Goal: Check status: Check status

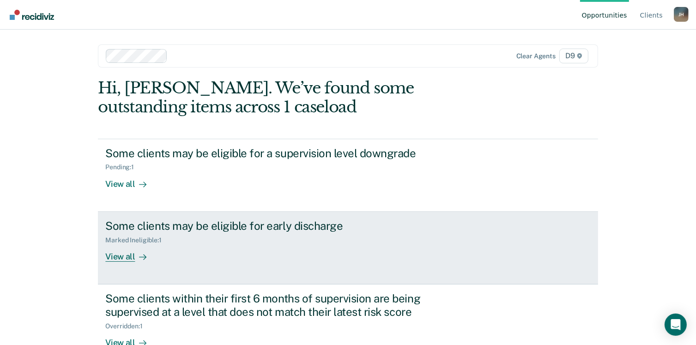
click at [105, 252] on div "View all" at bounding box center [131, 252] width 52 height 18
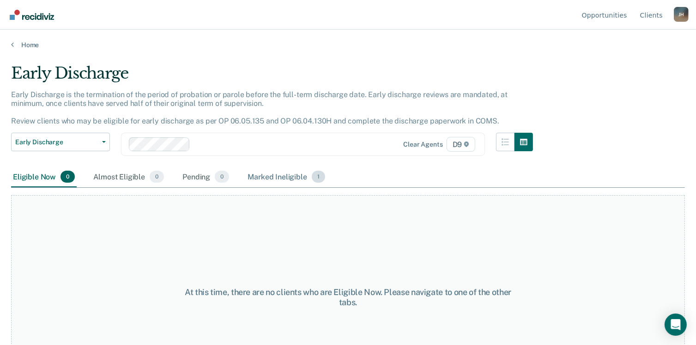
click at [265, 174] on div "Marked Ineligible 1" at bounding box center [286, 177] width 81 height 20
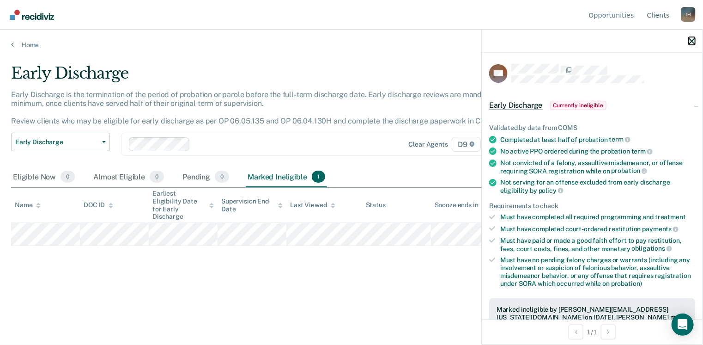
click at [689, 41] on icon "button" at bounding box center [692, 41] width 6 height 6
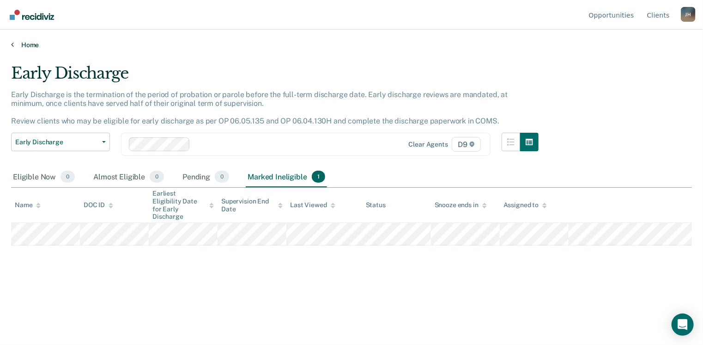
click at [25, 42] on link "Home" at bounding box center [351, 45] width 681 height 8
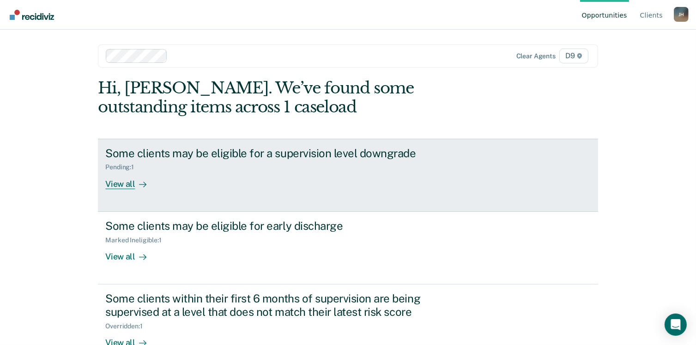
click at [112, 166] on div "Pending : 1" at bounding box center [123, 167] width 36 height 8
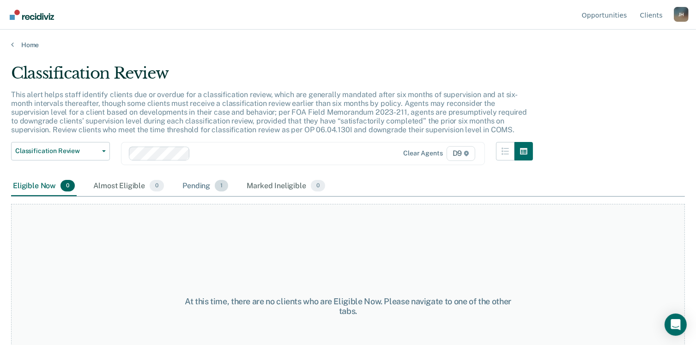
click at [188, 182] on div "Pending 1" at bounding box center [205, 186] width 49 height 20
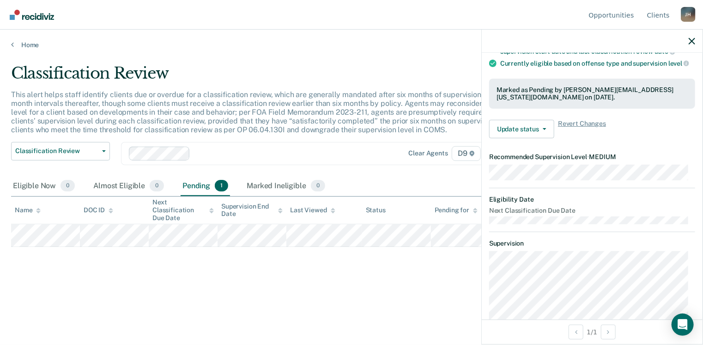
scroll to position [25, 0]
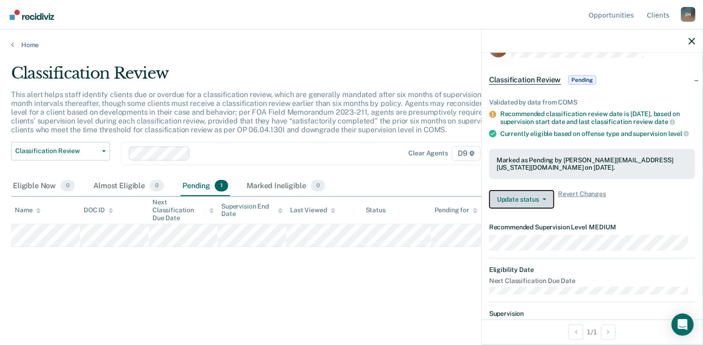
click at [542, 208] on button "Update status" at bounding box center [521, 199] width 65 height 18
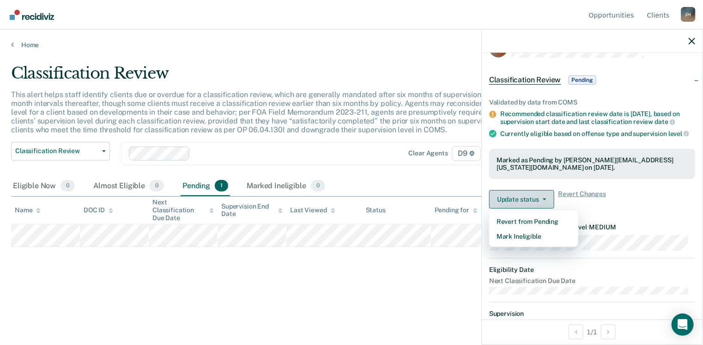
click at [542, 208] on button "Update status" at bounding box center [521, 199] width 65 height 18
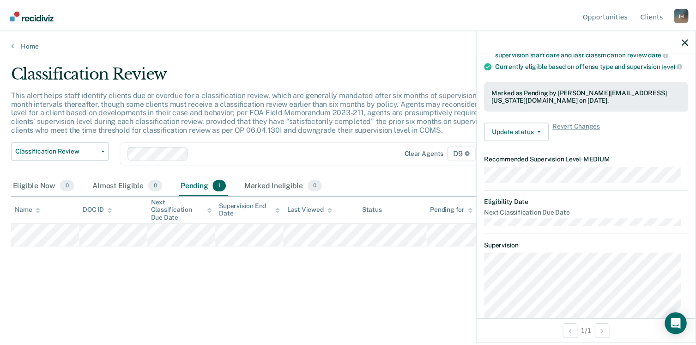
scroll to position [210, 0]
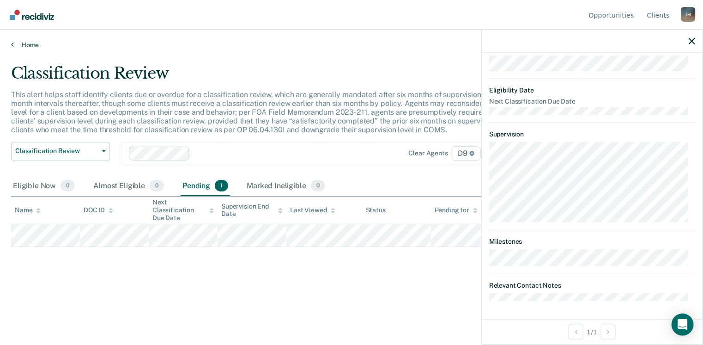
click at [28, 41] on link "Home" at bounding box center [351, 45] width 681 height 8
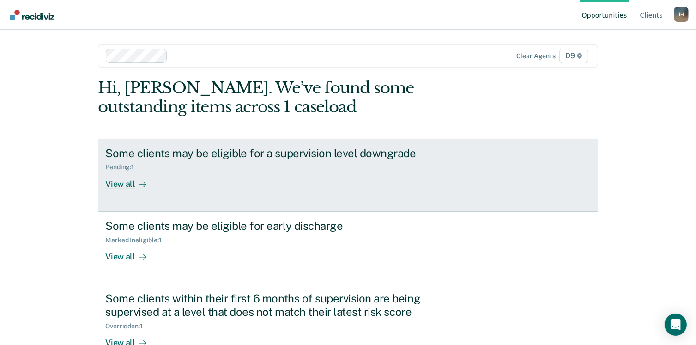
click at [121, 177] on div "View all" at bounding box center [131, 180] width 52 height 18
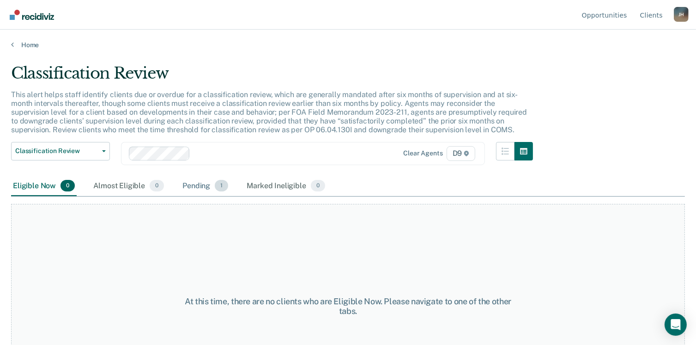
click at [194, 185] on div "Pending 1" at bounding box center [205, 186] width 49 height 20
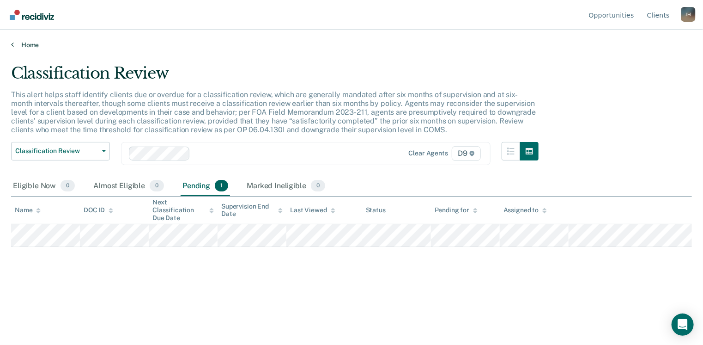
click at [26, 45] on link "Home" at bounding box center [351, 45] width 681 height 8
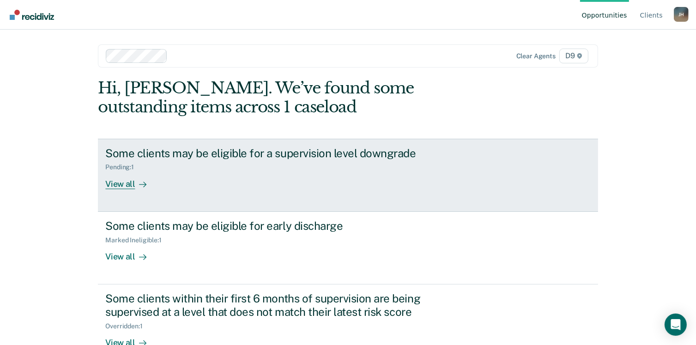
click at [120, 184] on div "View all" at bounding box center [131, 180] width 52 height 18
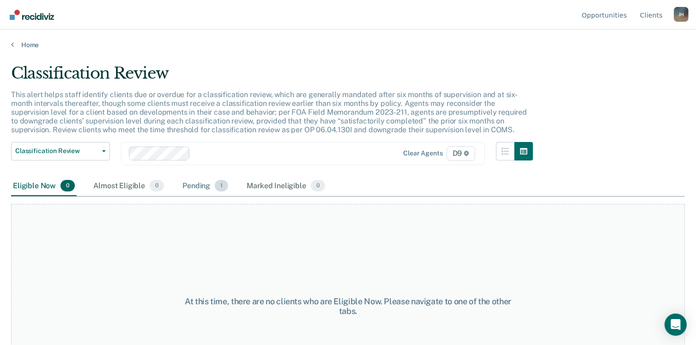
click at [190, 182] on div "Pending 1" at bounding box center [205, 186] width 49 height 20
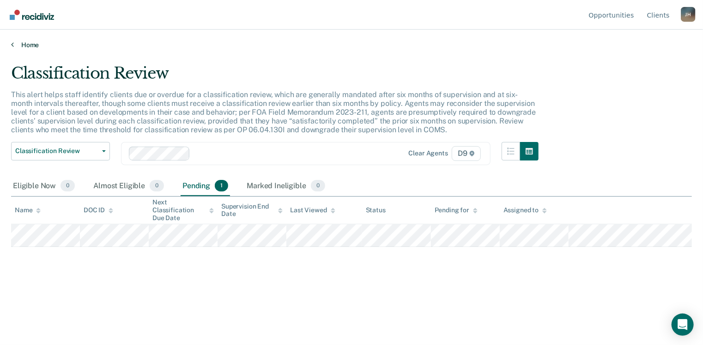
click at [24, 44] on link "Home" at bounding box center [351, 45] width 681 height 8
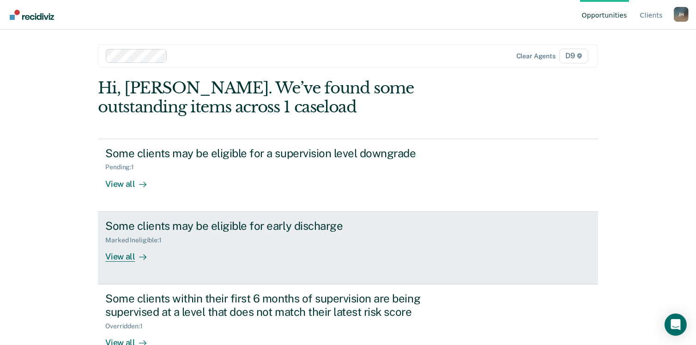
click at [116, 257] on div "View all" at bounding box center [131, 252] width 52 height 18
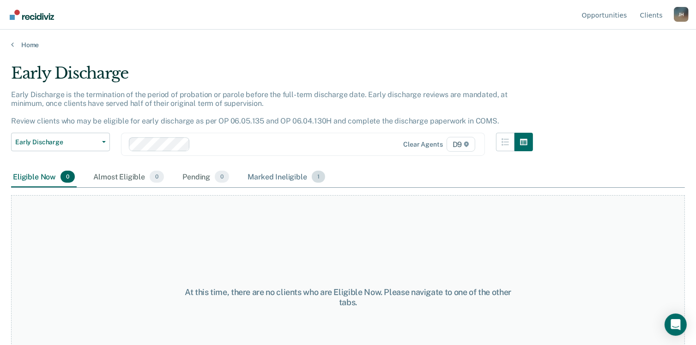
click at [286, 176] on div "Marked Ineligible 1" at bounding box center [286, 177] width 81 height 20
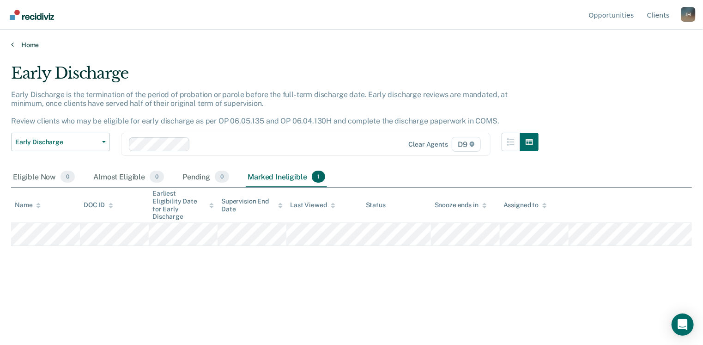
click at [27, 45] on link "Home" at bounding box center [351, 45] width 681 height 8
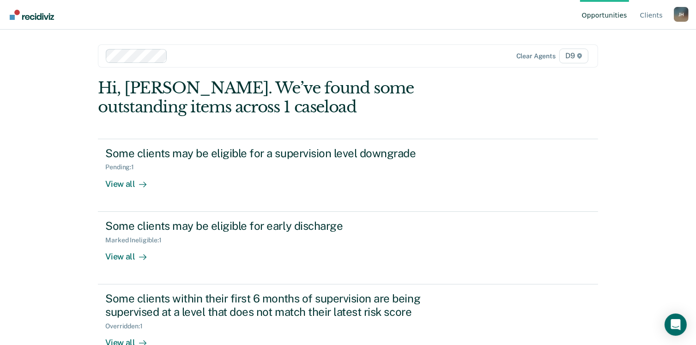
scroll to position [24, 0]
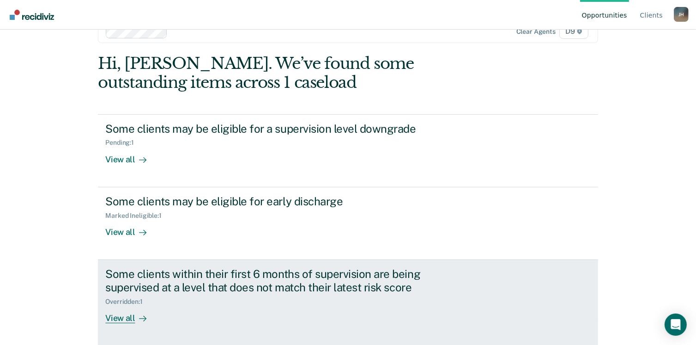
click at [116, 317] on div "View all" at bounding box center [131, 314] width 52 height 18
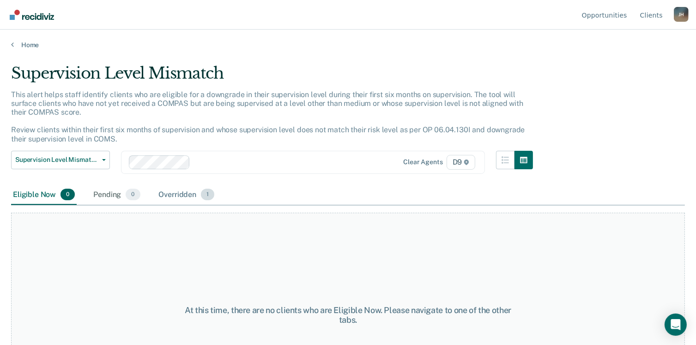
click at [188, 195] on div "Overridden 1" at bounding box center [187, 195] width 60 height 20
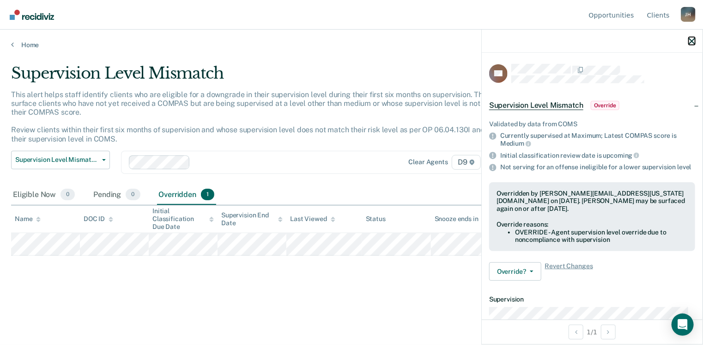
click at [694, 43] on icon "button" at bounding box center [692, 41] width 6 height 6
click at [530, 272] on icon "button" at bounding box center [532, 271] width 4 height 2
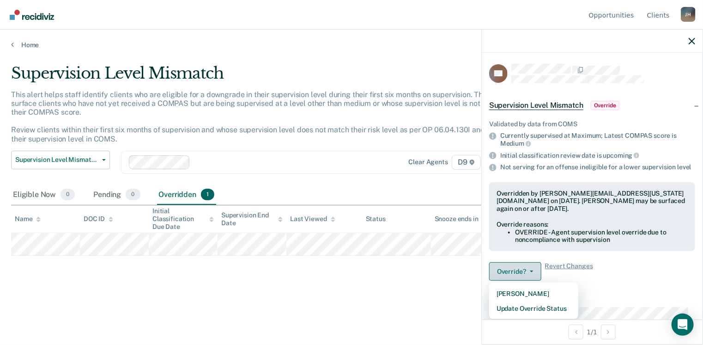
click at [530, 272] on icon "button" at bounding box center [532, 271] width 4 height 2
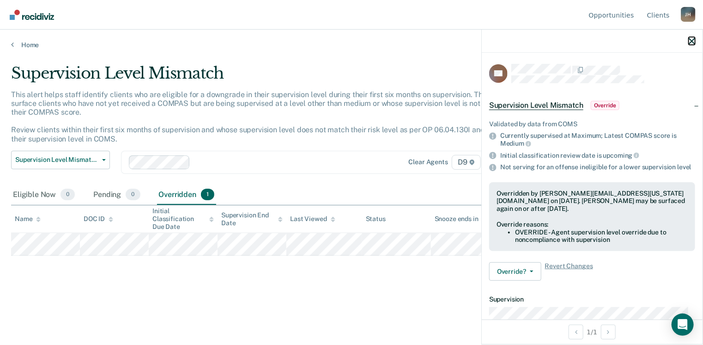
click at [694, 42] on icon "button" at bounding box center [692, 41] width 6 height 6
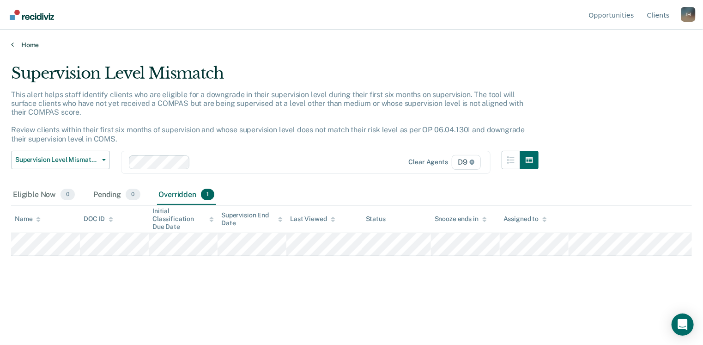
click at [24, 47] on link "Home" at bounding box center [351, 45] width 681 height 8
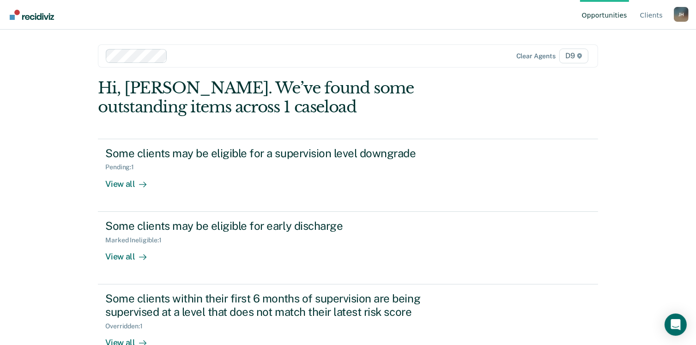
scroll to position [24, 0]
